Goal: Task Accomplishment & Management: Complete application form

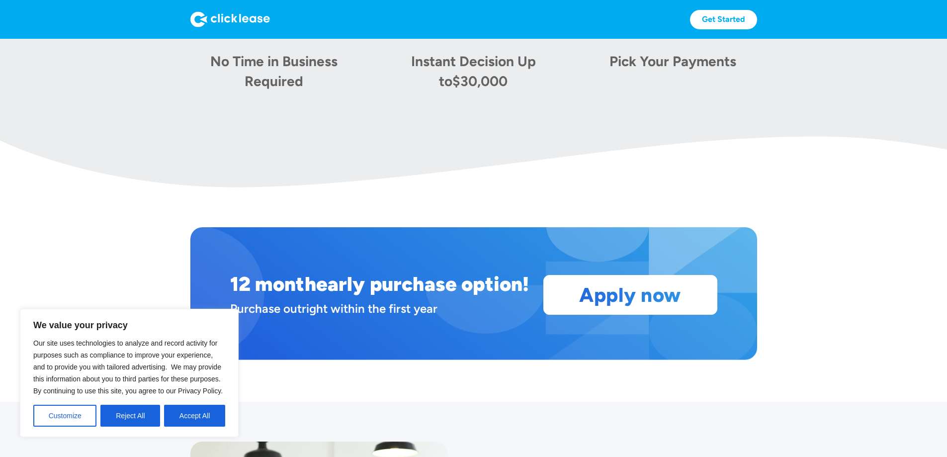
scroll to position [844, 0]
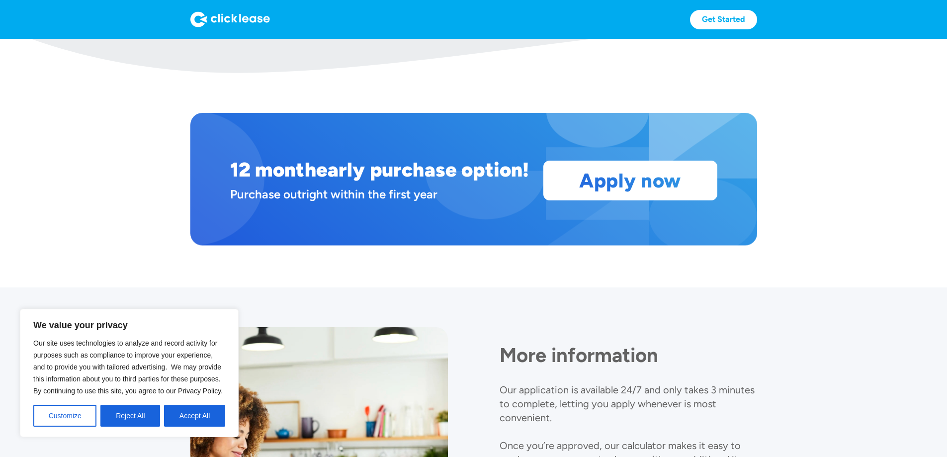
click at [696, 206] on div "12 month early purchase option! Purchase outright within the first year Apply n…" at bounding box center [473, 180] width 567 height 135
click at [695, 200] on link "Apply now" at bounding box center [630, 180] width 173 height 39
